Goal: Book appointment/travel/reservation

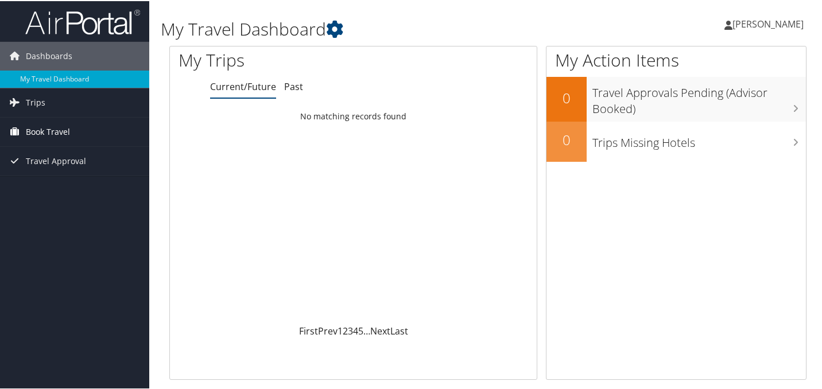
click at [47, 130] on span "Book Travel" at bounding box center [48, 130] width 44 height 29
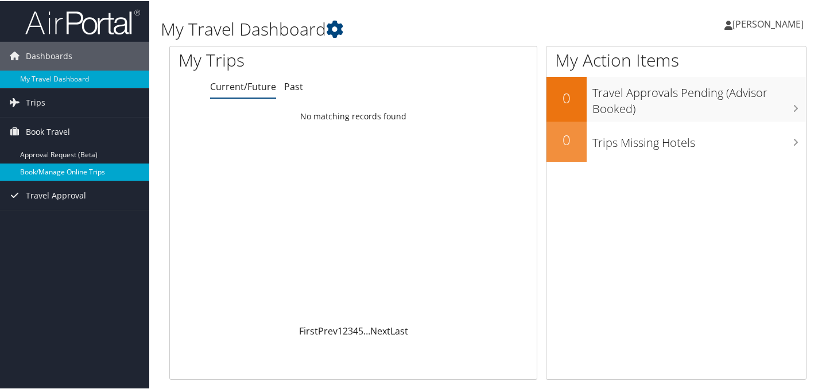
click at [47, 169] on link "Book/Manage Online Trips" at bounding box center [74, 170] width 149 height 17
